Goal: Find specific page/section: Find specific page/section

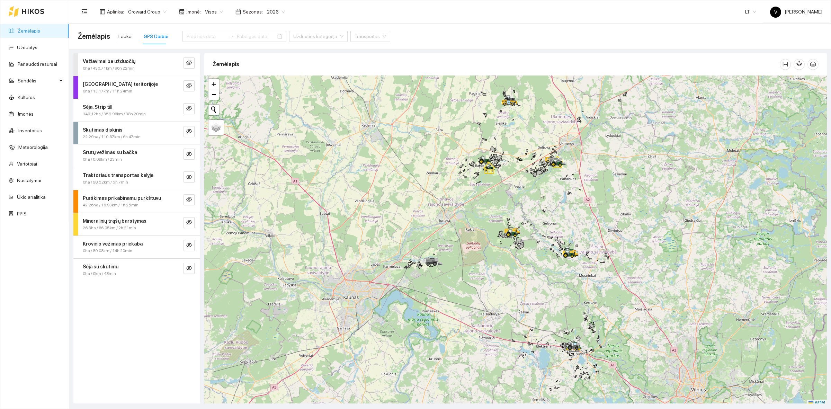
scroll to position [2, 0]
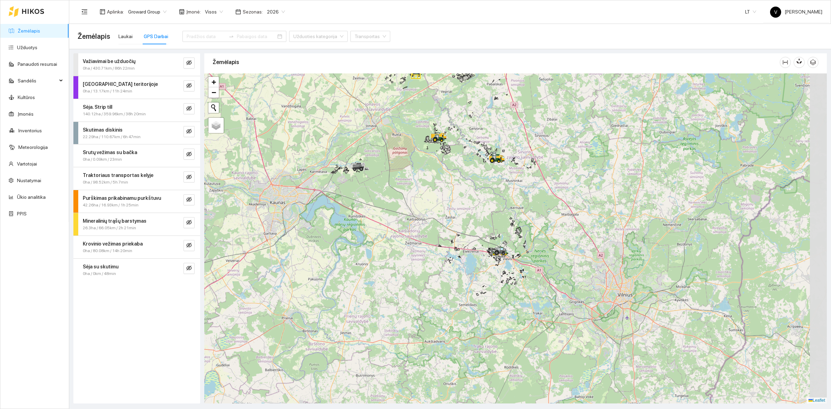
drag, startPoint x: 578, startPoint y: 240, endPoint x: 504, endPoint y: 147, distance: 118.4
click at [504, 147] on div at bounding box center [515, 238] width 623 height 330
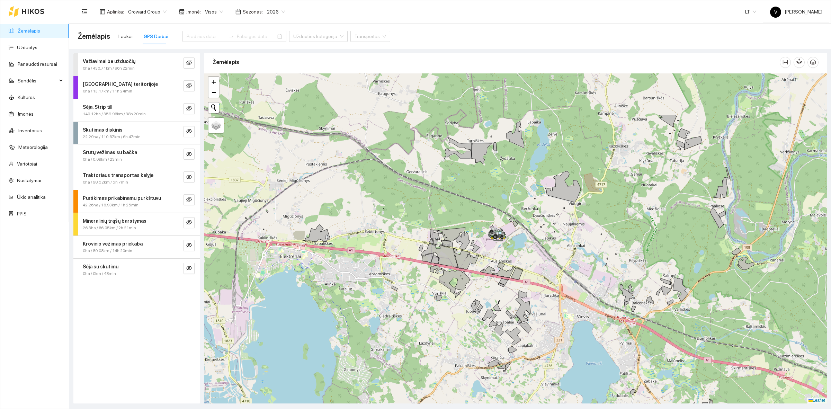
drag, startPoint x: 392, startPoint y: 170, endPoint x: 491, endPoint y: 248, distance: 126.3
click at [491, 248] on div at bounding box center [515, 238] width 623 height 330
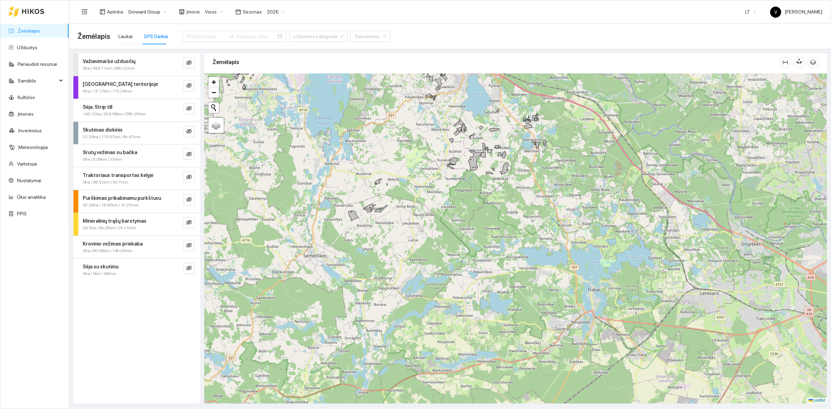
drag, startPoint x: 553, startPoint y: 261, endPoint x: 533, endPoint y: 127, distance: 135.2
click at [532, 127] on icon at bounding box center [528, 126] width 9 height 4
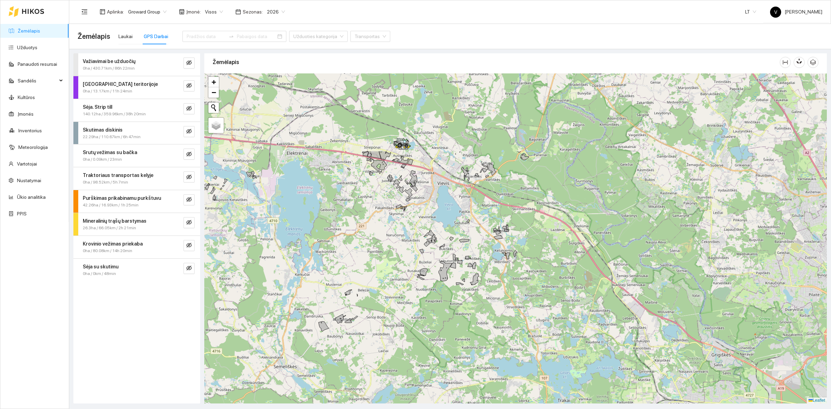
drag, startPoint x: 508, startPoint y: 172, endPoint x: 468, endPoint y: 318, distance: 151.4
click at [468, 318] on div at bounding box center [515, 238] width 623 height 330
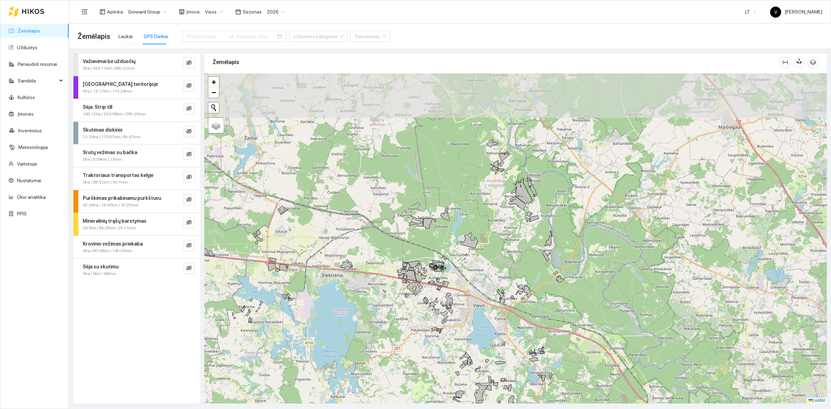
drag, startPoint x: 403, startPoint y: 200, endPoint x: 454, endPoint y: 270, distance: 87.2
click at [454, 270] on div at bounding box center [515, 238] width 623 height 330
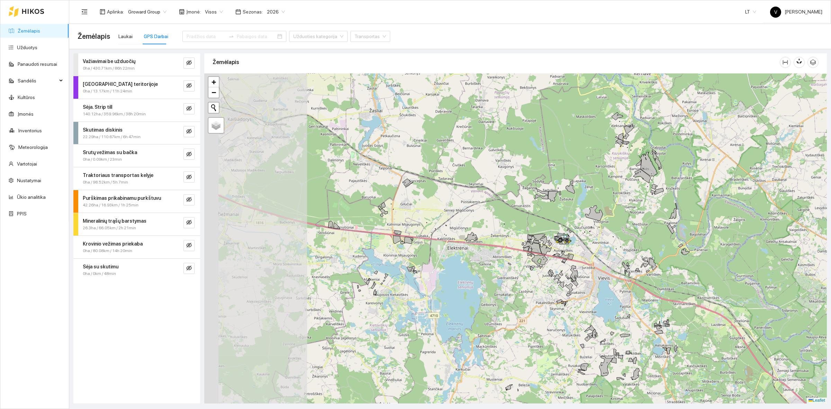
drag, startPoint x: 385, startPoint y: 267, endPoint x: 541, endPoint y: 239, distance: 158.3
click at [541, 239] on div at bounding box center [515, 238] width 623 height 330
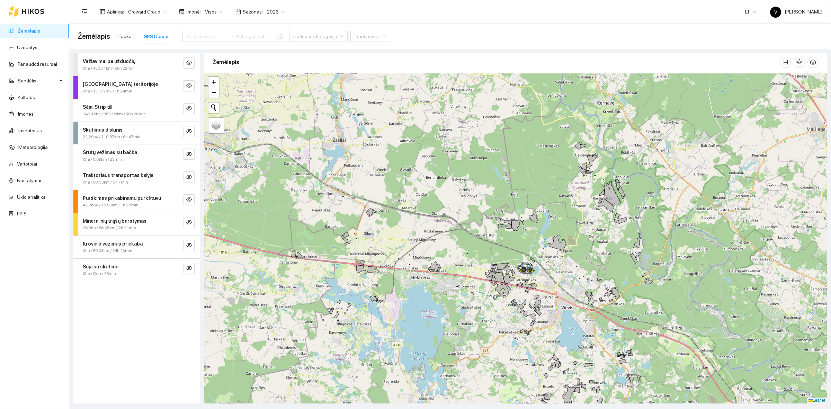
drag, startPoint x: 615, startPoint y: 254, endPoint x: 480, endPoint y: 274, distance: 136.6
click at [482, 282] on div at bounding box center [515, 238] width 623 height 330
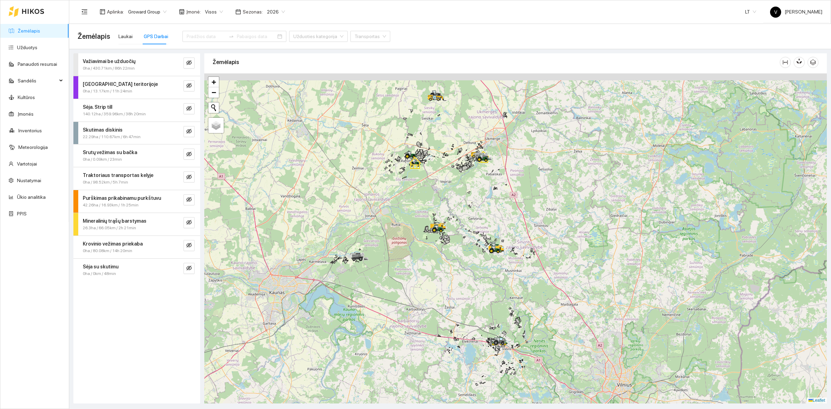
drag, startPoint x: 489, startPoint y: 265, endPoint x: 485, endPoint y: 271, distance: 7.0
click at [491, 278] on div at bounding box center [515, 238] width 623 height 330
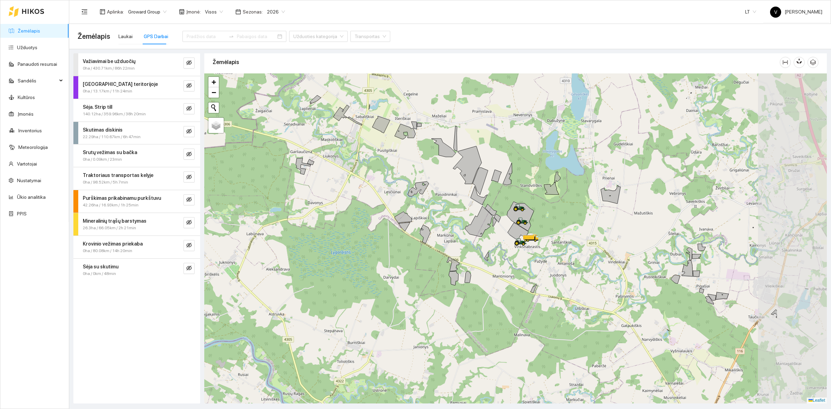
drag, startPoint x: 605, startPoint y: 281, endPoint x: 501, endPoint y: 221, distance: 120.0
click at [501, 221] on div at bounding box center [515, 238] width 623 height 330
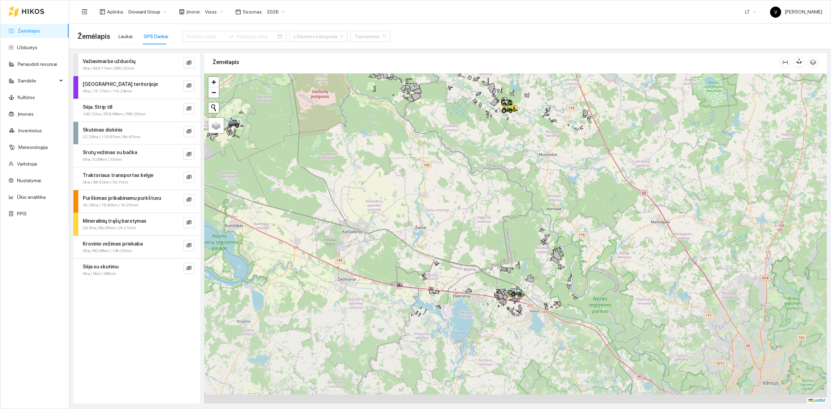
drag, startPoint x: 520, startPoint y: 284, endPoint x: 501, endPoint y: 164, distance: 122.0
click at [501, 164] on div at bounding box center [515, 238] width 623 height 330
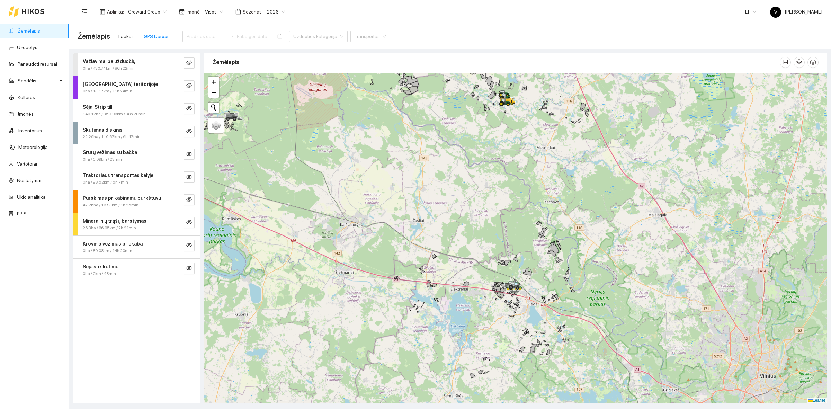
drag, startPoint x: 501, startPoint y: 270, endPoint x: 499, endPoint y: 265, distance: 5.6
click at [499, 265] on div at bounding box center [515, 238] width 623 height 330
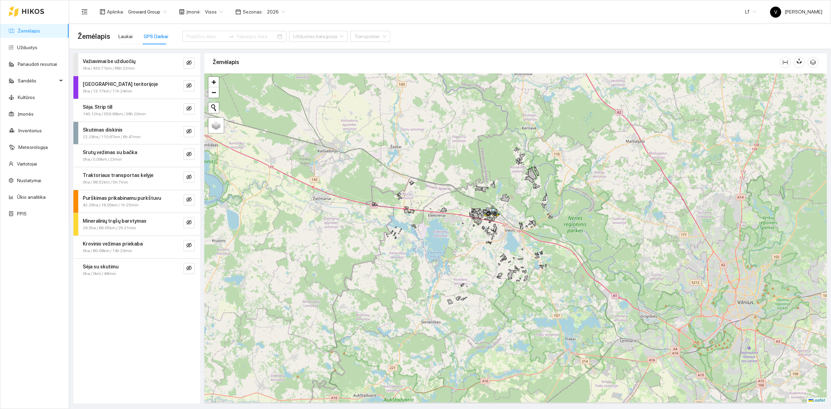
drag, startPoint x: 541, startPoint y: 275, endPoint x: 519, endPoint y: 201, distance: 76.9
click at [521, 202] on div at bounding box center [515, 238] width 623 height 330
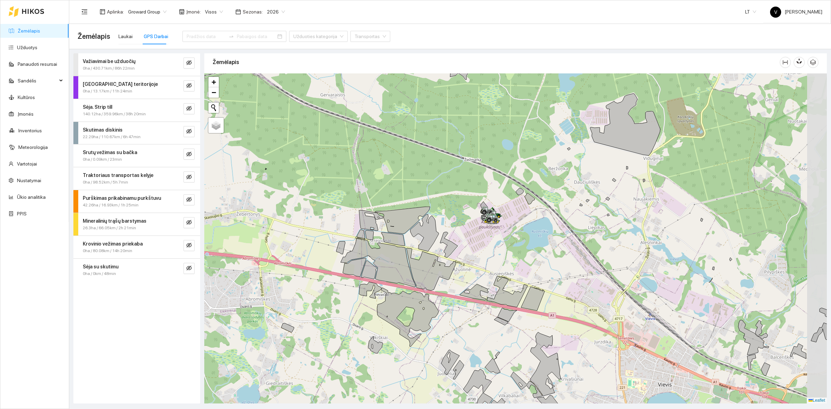
drag, startPoint x: 538, startPoint y: 227, endPoint x: 498, endPoint y: 237, distance: 41.2
click at [499, 237] on div at bounding box center [515, 238] width 623 height 330
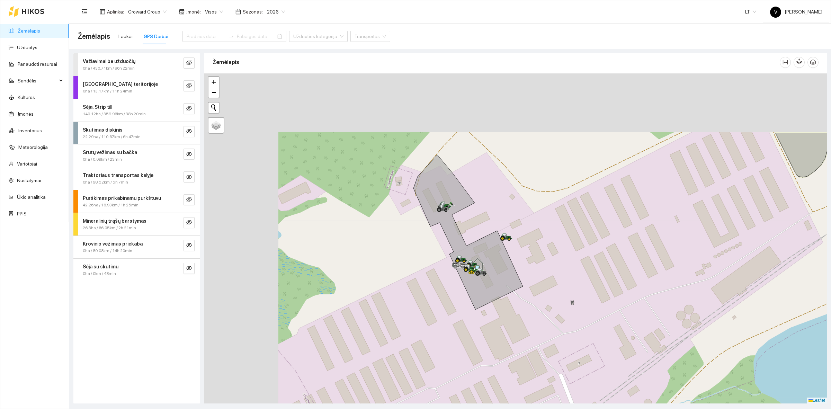
drag, startPoint x: 395, startPoint y: 190, endPoint x: 494, endPoint y: 283, distance: 135.8
click at [495, 283] on icon at bounding box center [468, 232] width 109 height 155
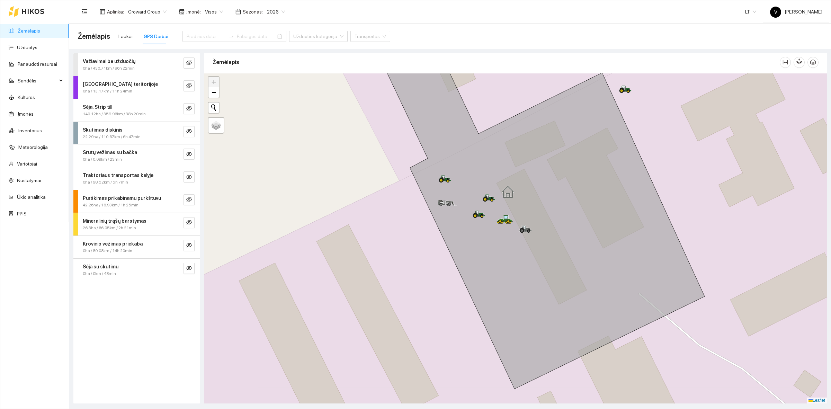
drag, startPoint x: 476, startPoint y: 266, endPoint x: 505, endPoint y: 222, distance: 52.4
click at [505, 222] on icon at bounding box center [508, 220] width 9 height 3
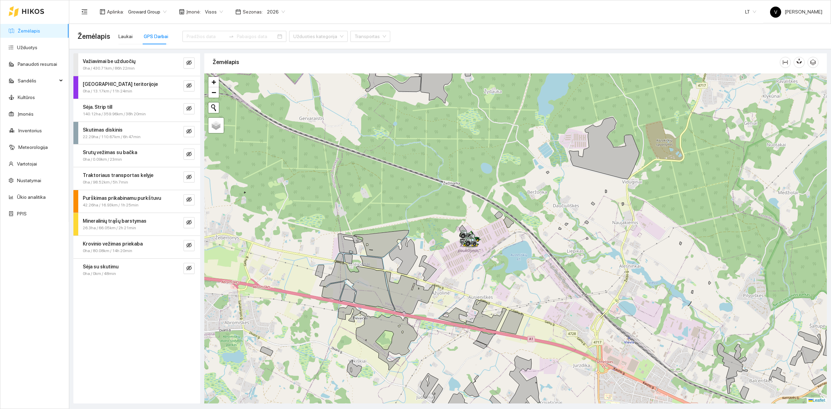
drag, startPoint x: 584, startPoint y: 269, endPoint x: 556, endPoint y: 290, distance: 35.4
click at [556, 290] on div at bounding box center [515, 238] width 623 height 330
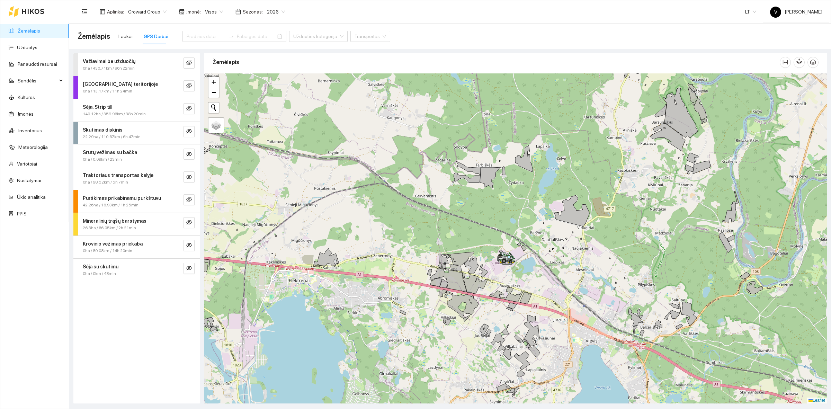
drag, startPoint x: 514, startPoint y: 268, endPoint x: 522, endPoint y: 263, distance: 9.5
click at [522, 263] on div at bounding box center [515, 238] width 623 height 330
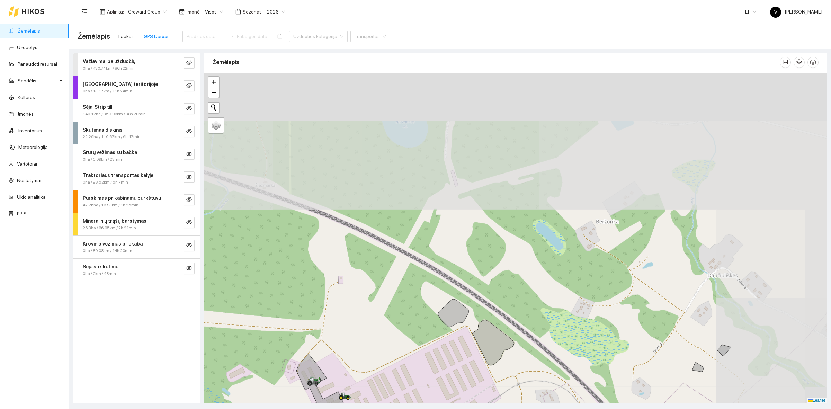
drag, startPoint x: 459, startPoint y: 183, endPoint x: 424, endPoint y: 378, distance: 198.1
click at [320, 386] on icon at bounding box center [313, 383] width 12 height 8
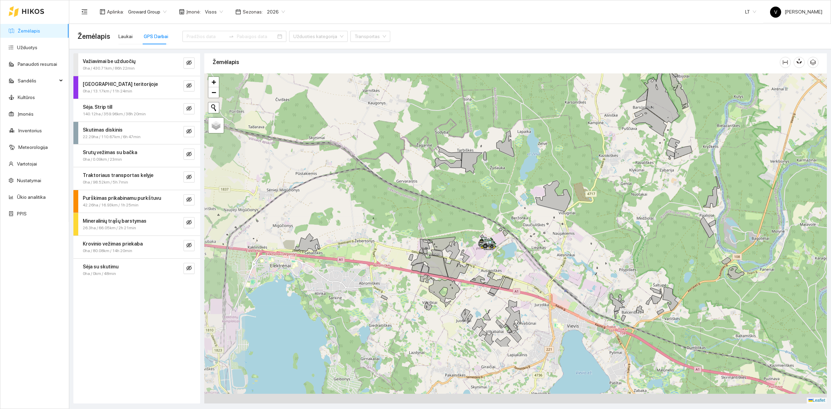
drag, startPoint x: 424, startPoint y: 306, endPoint x: 478, endPoint y: 255, distance: 73.8
click at [478, 255] on div at bounding box center [515, 238] width 623 height 330
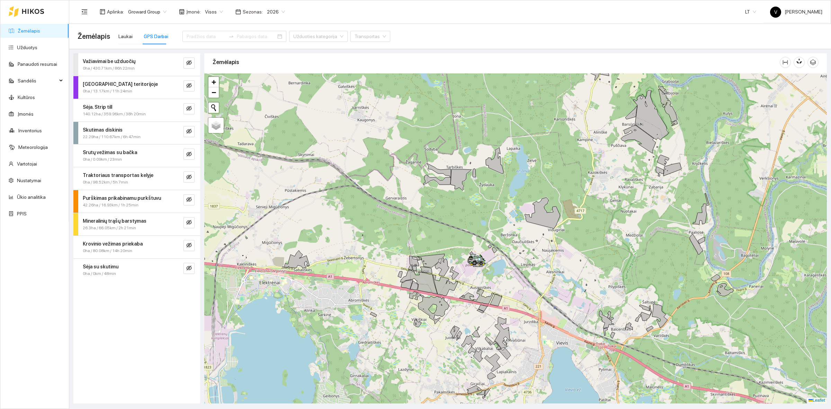
drag, startPoint x: 508, startPoint y: 252, endPoint x: 501, endPoint y: 265, distance: 14.6
click at [501, 265] on div at bounding box center [515, 238] width 623 height 330
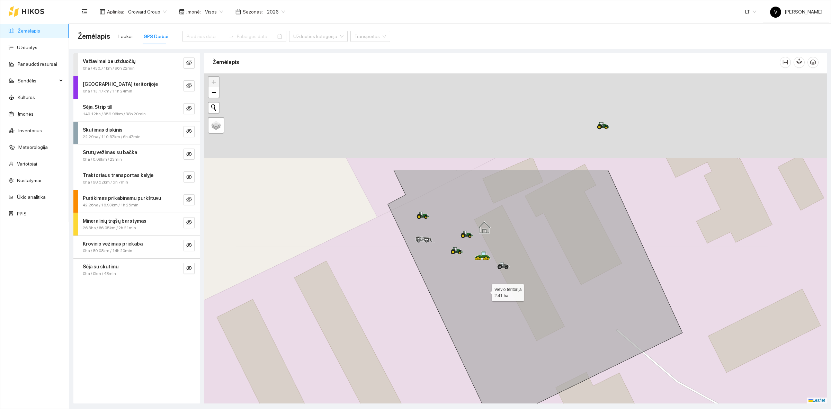
drag, startPoint x: 489, startPoint y: 160, endPoint x: 486, endPoint y: 288, distance: 127.9
click at [486, 295] on icon at bounding box center [535, 297] width 295 height 256
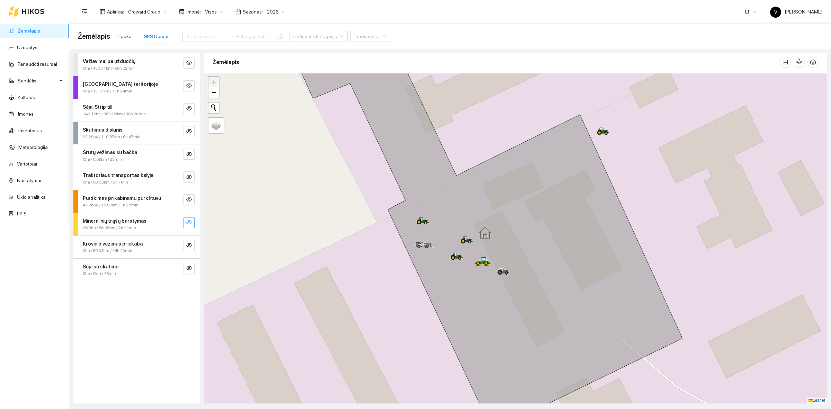
click at [187, 224] on icon "eye-invisible" at bounding box center [189, 223] width 6 height 6
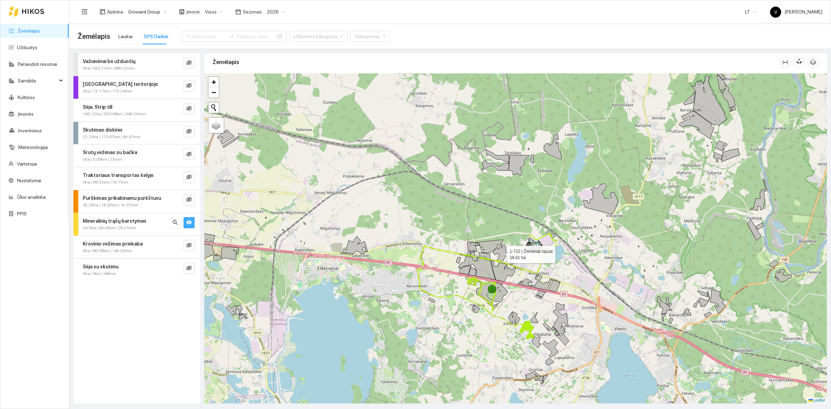
drag, startPoint x: 501, startPoint y: 260, endPoint x: 532, endPoint y: 317, distance: 64.8
click at [532, 317] on div at bounding box center [515, 238] width 623 height 330
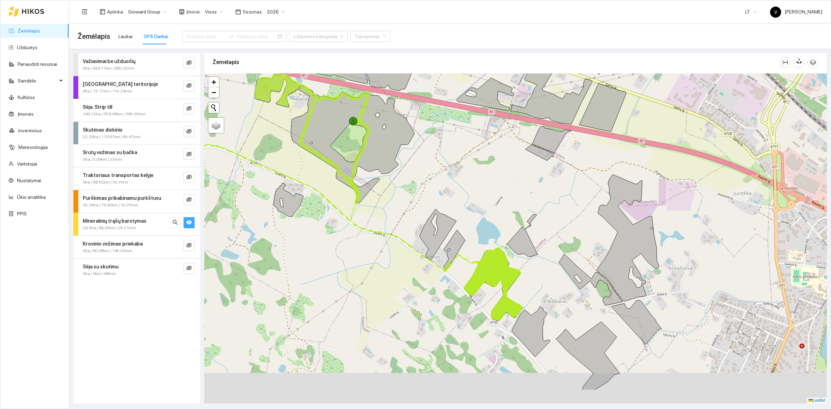
drag, startPoint x: 516, startPoint y: 316, endPoint x: 498, endPoint y: 251, distance: 67.4
click at [498, 253] on icon at bounding box center [493, 284] width 57 height 71
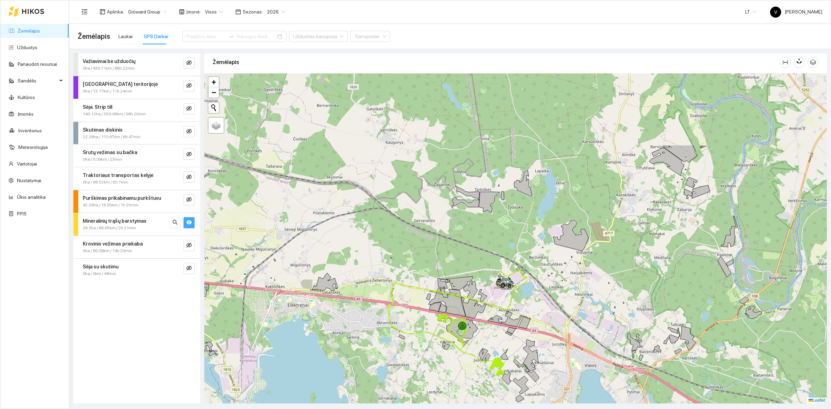
drag, startPoint x: 520, startPoint y: 161, endPoint x: 522, endPoint y: 266, distance: 105.0
click at [522, 266] on div at bounding box center [515, 238] width 623 height 330
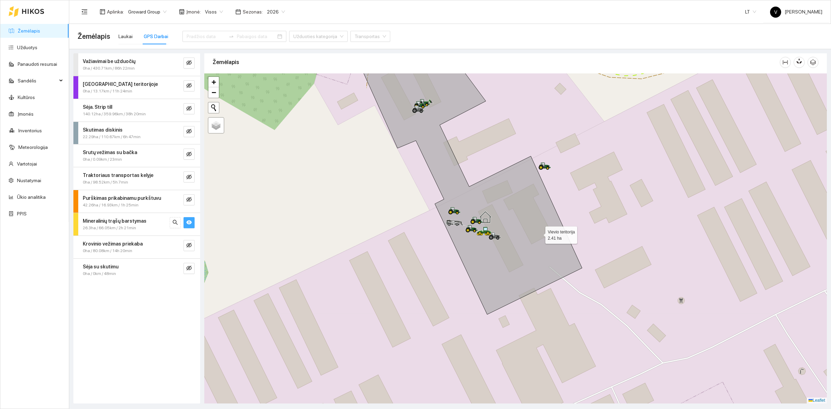
drag, startPoint x: 507, startPoint y: 200, endPoint x: 539, endPoint y: 233, distance: 45.6
click at [539, 233] on icon at bounding box center [473, 193] width 219 height 241
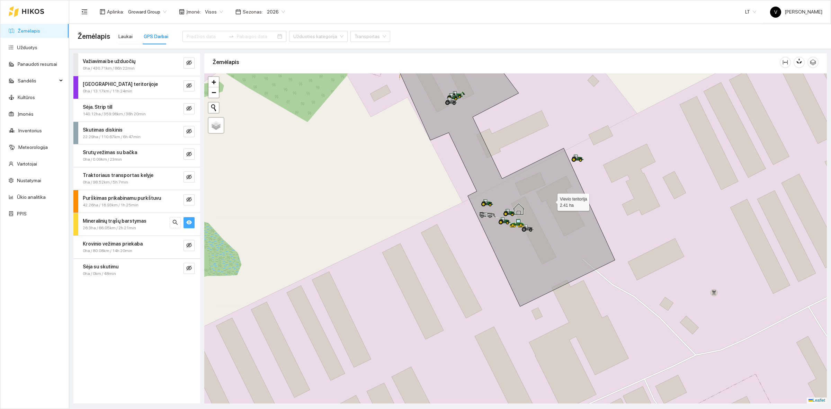
drag, startPoint x: 518, startPoint y: 210, endPoint x: 551, endPoint y: 202, distance: 33.9
click at [551, 202] on icon at bounding box center [505, 169] width 219 height 274
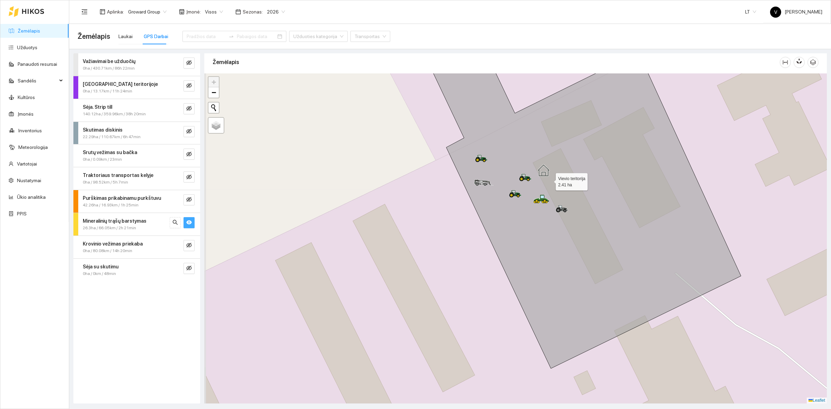
drag, startPoint x: 522, startPoint y: 205, endPoint x: 549, endPoint y: 180, distance: 36.0
click at [549, 180] on icon at bounding box center [551, 191] width 379 height 354
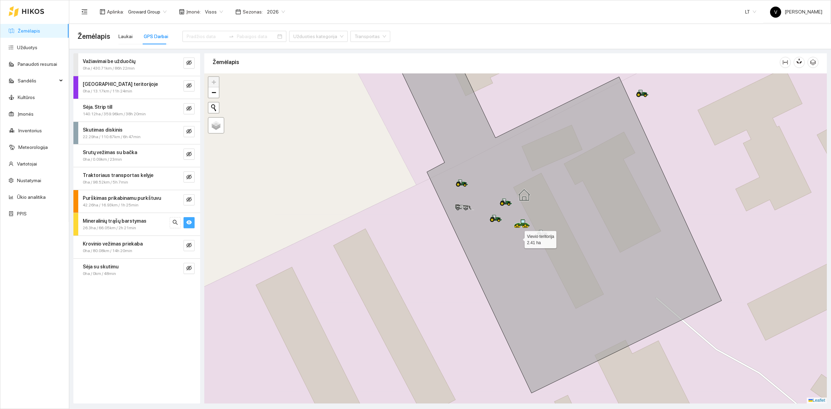
drag, startPoint x: 536, startPoint y: 216, endPoint x: 513, endPoint y: 234, distance: 29.3
click at [515, 244] on icon at bounding box center [560, 229] width 324 height 328
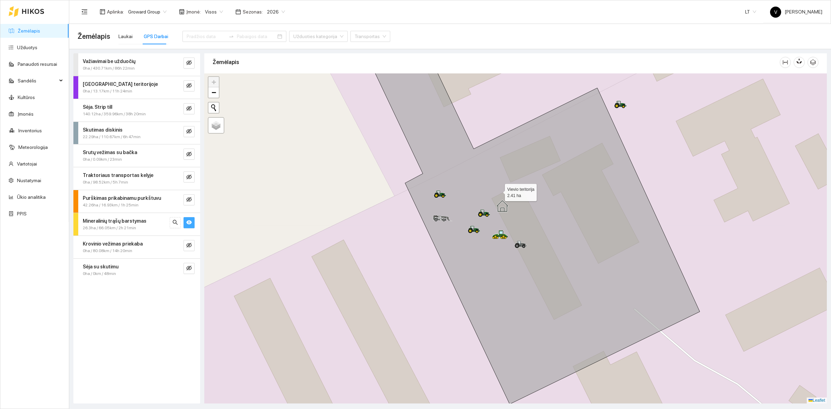
drag, startPoint x: 515, startPoint y: 188, endPoint x: 497, endPoint y: 193, distance: 18.8
click at [497, 193] on icon at bounding box center [509, 223] width 382 height 361
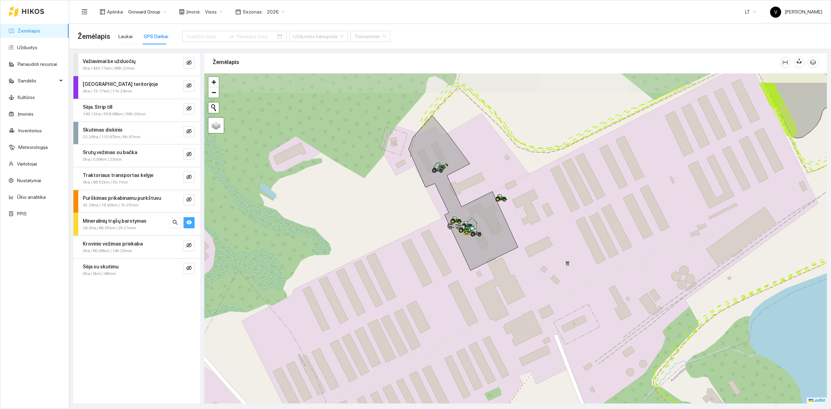
drag, startPoint x: 490, startPoint y: 149, endPoint x: 485, endPoint y: 194, distance: 45.0
click at [489, 193] on div at bounding box center [515, 238] width 623 height 330
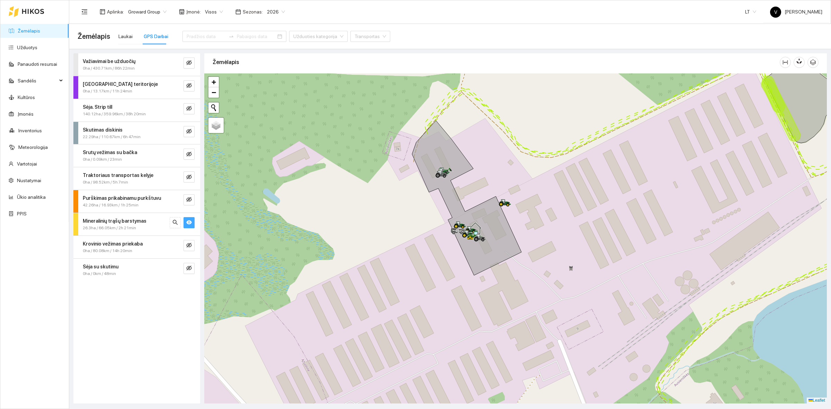
drag, startPoint x: 478, startPoint y: 160, endPoint x: 484, endPoint y: 164, distance: 6.4
click at [484, 164] on div at bounding box center [515, 238] width 623 height 330
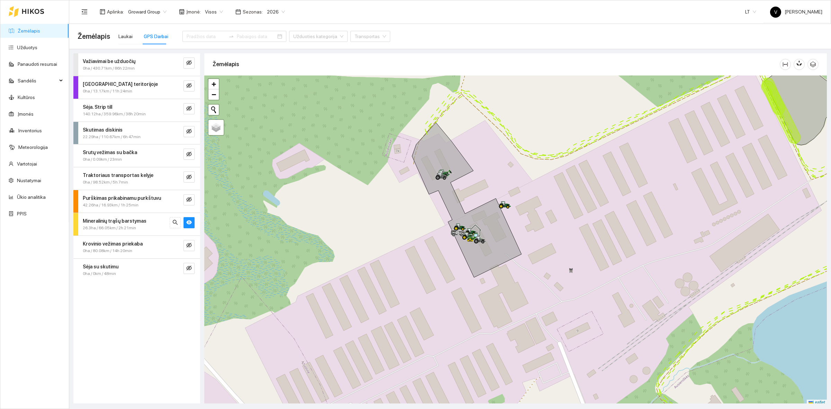
scroll to position [2, 0]
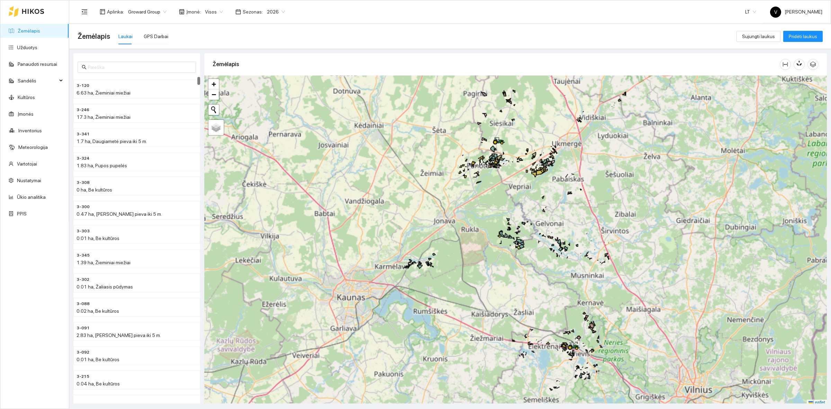
click at [215, 12] on span "Visos" at bounding box center [214, 12] width 18 height 10
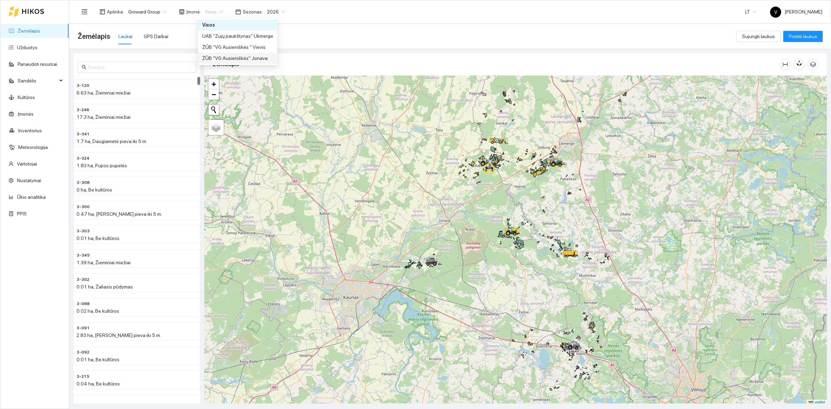
click at [249, 58] on div "ŽŪB "VG Ausieniškės" Jonava" at bounding box center [237, 58] width 71 height 8
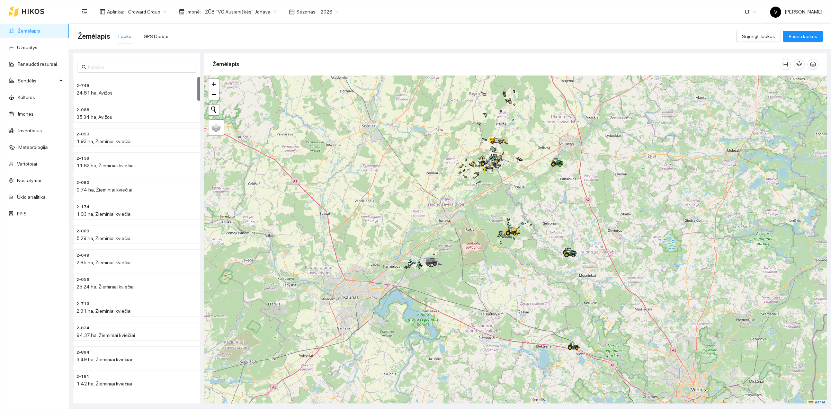
scroll to position [2, 0]
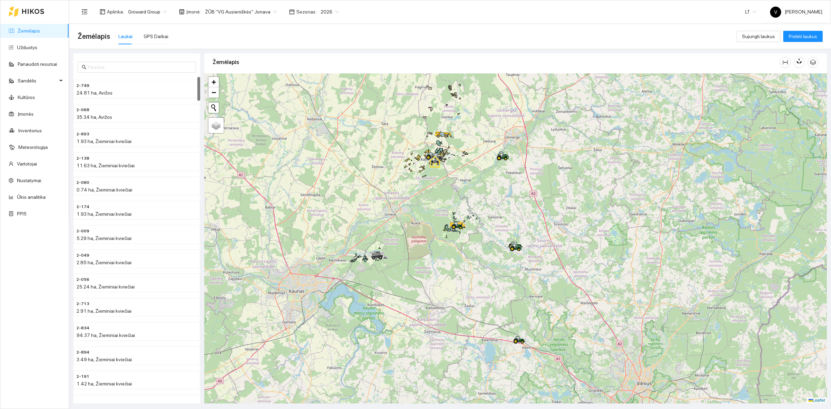
drag, startPoint x: 523, startPoint y: 269, endPoint x: 489, endPoint y: 265, distance: 34.8
click at [489, 265] on div at bounding box center [515, 238] width 623 height 330
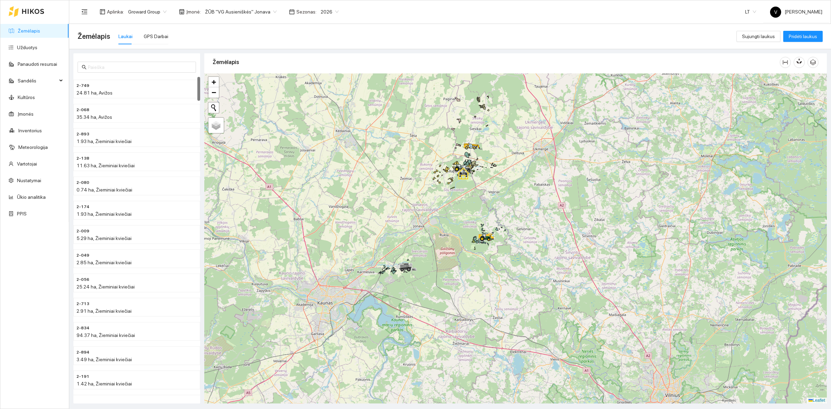
click at [466, 198] on div at bounding box center [515, 238] width 623 height 330
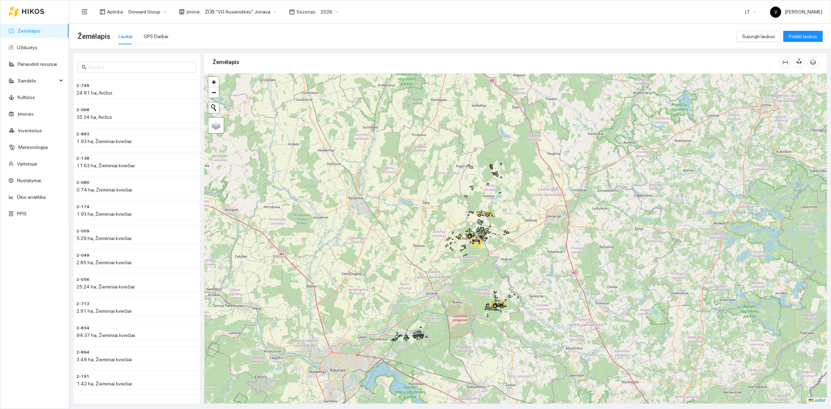
drag, startPoint x: 494, startPoint y: 171, endPoint x: 508, endPoint y: 245, distance: 75.4
click at [508, 245] on div at bounding box center [515, 238] width 623 height 330
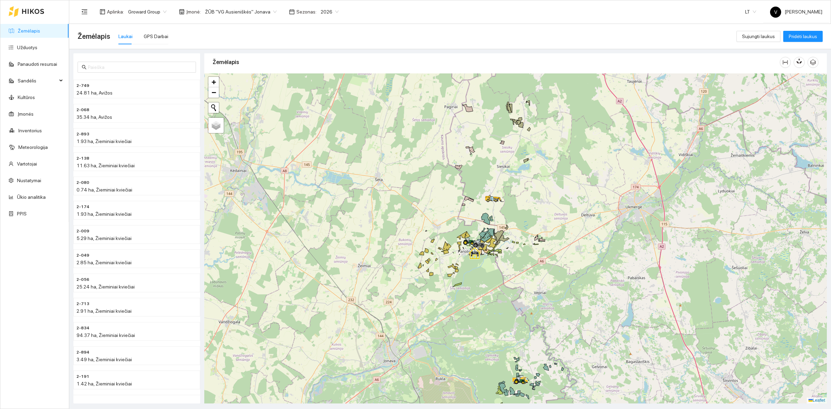
drag, startPoint x: 461, startPoint y: 230, endPoint x: 477, endPoint y: 224, distance: 17.4
click at [477, 224] on div at bounding box center [515, 238] width 623 height 330
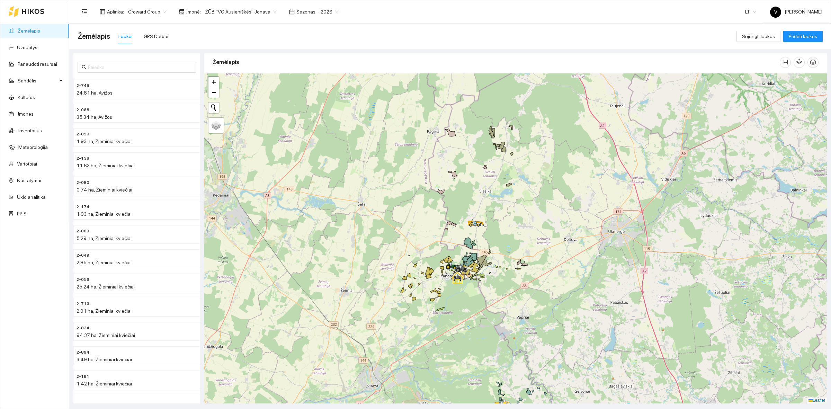
drag, startPoint x: 506, startPoint y: 204, endPoint x: 486, endPoint y: 229, distance: 32.8
click at [486, 229] on div at bounding box center [515, 238] width 623 height 330
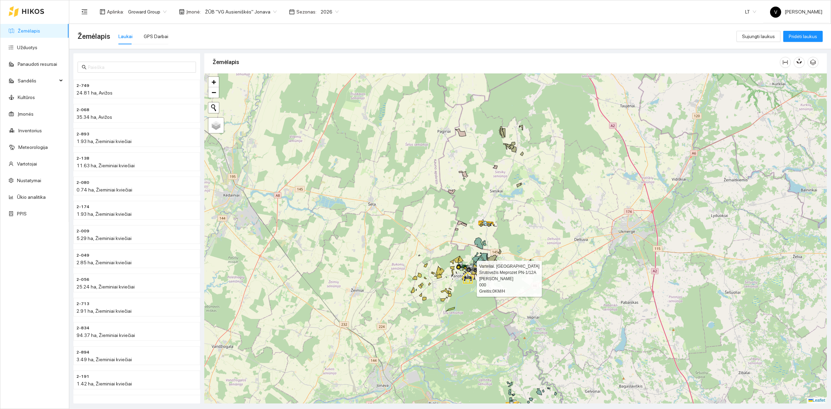
drag, startPoint x: 458, startPoint y: 281, endPoint x: 468, endPoint y: 281, distance: 10.4
click at [468, 281] on icon at bounding box center [468, 278] width 12 height 12
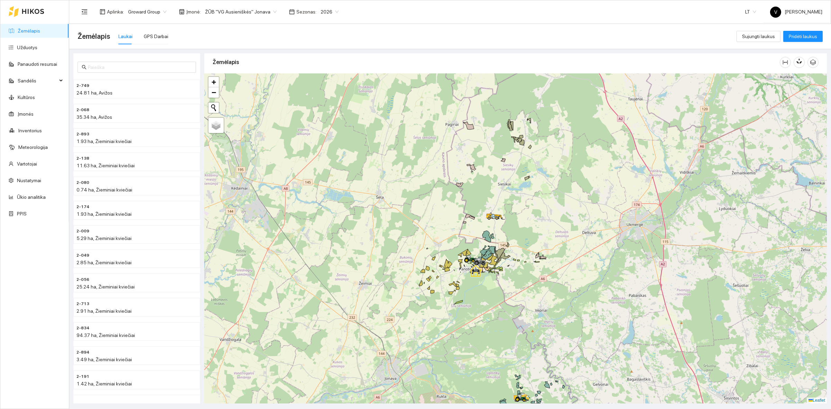
drag, startPoint x: 500, startPoint y: 177, endPoint x: 506, endPoint y: 170, distance: 9.6
click at [506, 170] on div at bounding box center [515, 238] width 623 height 330
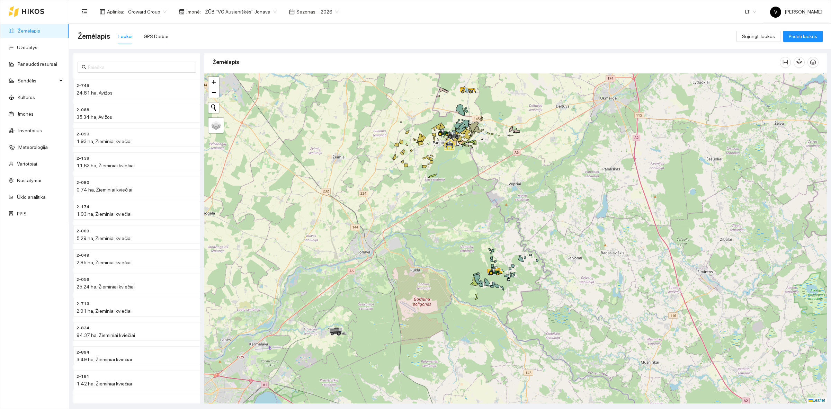
drag, startPoint x: 545, startPoint y: 302, endPoint x: 517, endPoint y: 171, distance: 133.8
click at [517, 171] on div at bounding box center [515, 238] width 623 height 330
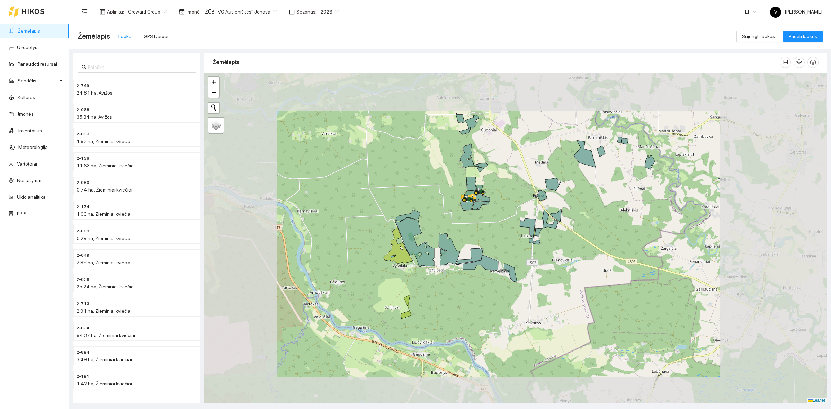
drag, startPoint x: 501, startPoint y: 203, endPoint x: 519, endPoint y: 220, distance: 25.2
click at [523, 229] on div at bounding box center [515, 238] width 623 height 330
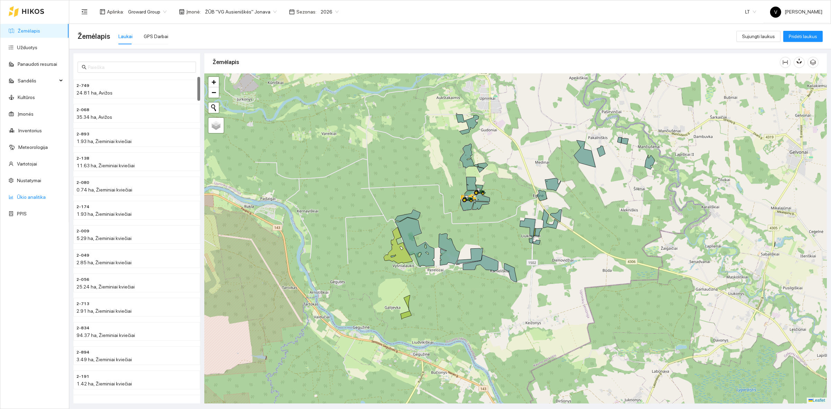
click at [32, 197] on link "Ūkio analitika" at bounding box center [31, 197] width 29 height 6
